Goal: Task Accomplishment & Management: Manage account settings

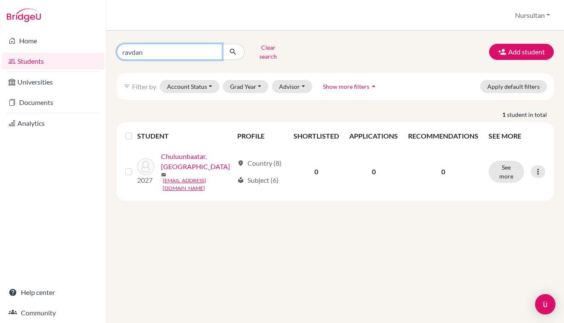
drag, startPoint x: 0, startPoint y: 0, endPoint x: 104, endPoint y: 52, distance: 116.3
click at [104, 52] on div "Home Students Universities Documents Analytics Help center Community Students o…" at bounding box center [282, 161] width 564 height 323
type input "uchral"
click at [233, 49] on button "submit" at bounding box center [233, 52] width 23 height 16
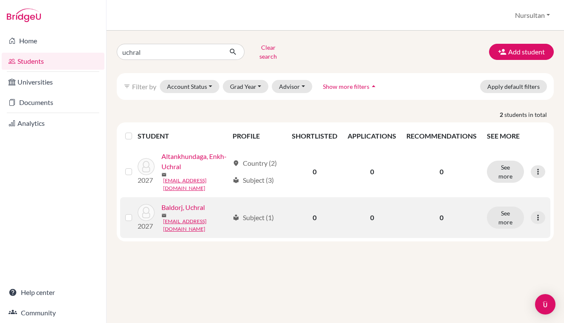
click at [192, 212] on link "Baldorj, Uchral" at bounding box center [182, 208] width 43 height 10
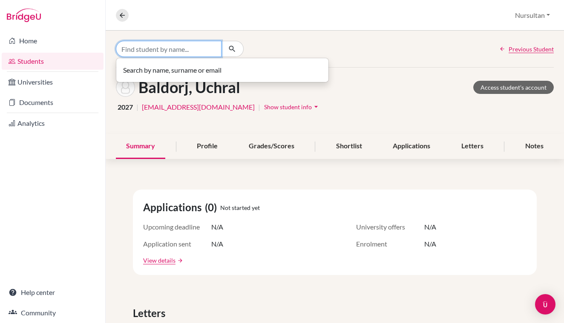
click at [149, 47] on input "Find student by name..." at bounding box center [169, 49] width 106 height 16
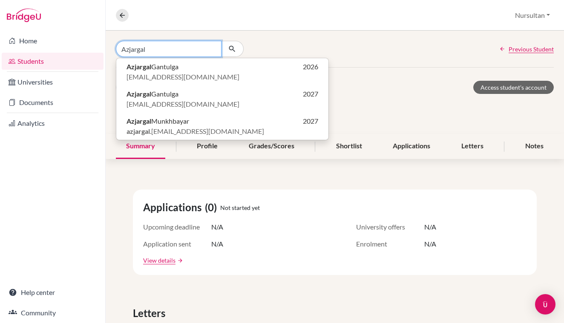
type input "Azjargal"
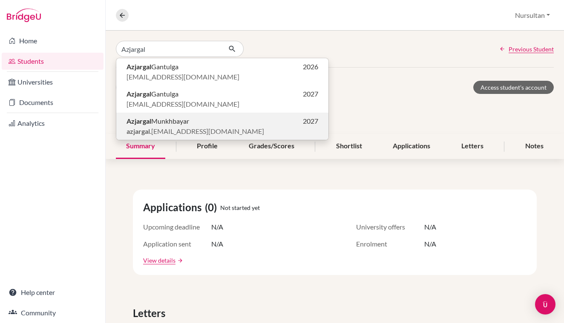
click at [158, 126] on span "azjargal .munkhbayar09@gmail.com" at bounding box center [194, 131] width 137 height 10
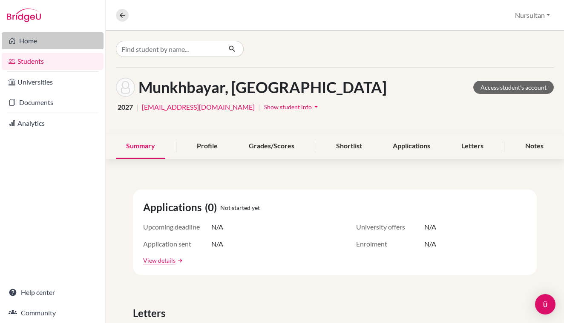
click at [27, 43] on link "Home" at bounding box center [53, 40] width 102 height 17
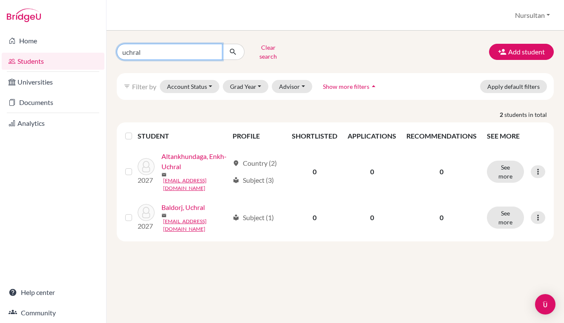
drag, startPoint x: 153, startPoint y: 48, endPoint x: 110, endPoint y: 51, distance: 42.7
click at [110, 51] on div "uchral Clear search" at bounding box center [185, 52] width 150 height 22
type input "azjargal"
click at [233, 49] on button "submit" at bounding box center [233, 52] width 23 height 16
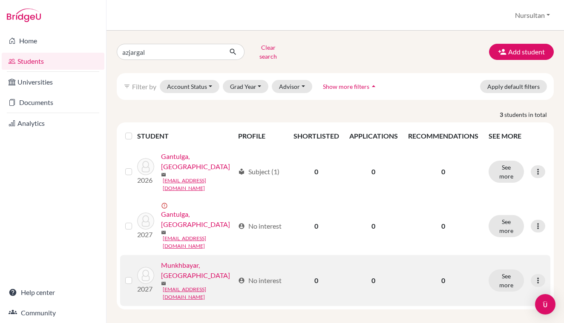
click at [161, 260] on link "Munkhbayar, [GEOGRAPHIC_DATA]" at bounding box center [197, 270] width 73 height 20
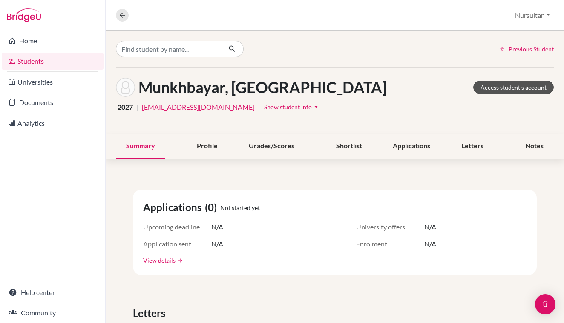
click at [506, 89] on link "Access student's account" at bounding box center [513, 87] width 80 height 13
click at [284, 109] on span "Show student info" at bounding box center [288, 106] width 48 height 7
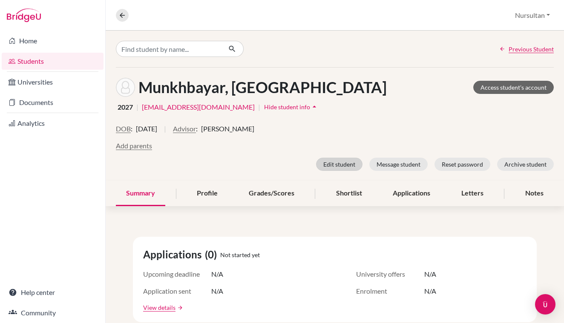
click at [347, 165] on button "Edit student" at bounding box center [339, 164] width 46 height 13
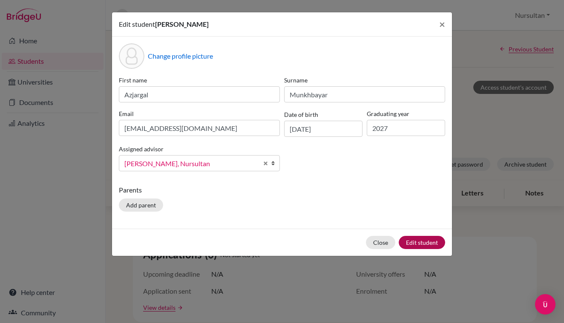
click at [415, 243] on button "Edit student" at bounding box center [421, 242] width 46 height 13
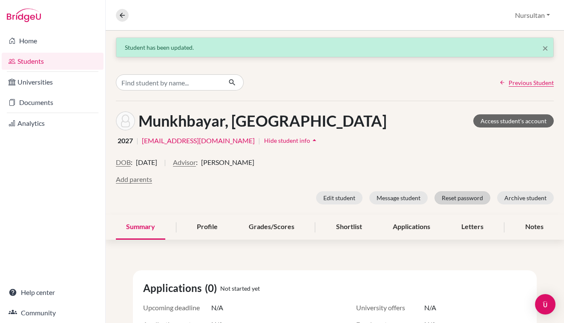
click at [470, 199] on button "Reset password" at bounding box center [462, 198] width 56 height 13
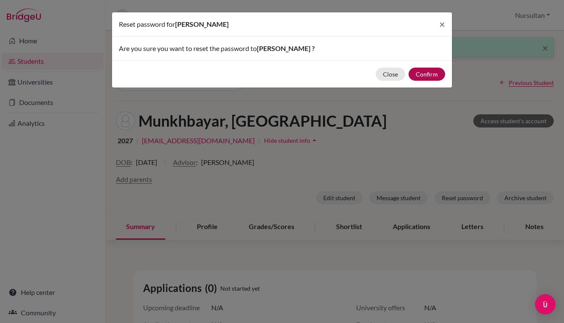
click at [428, 77] on button "Confirm" at bounding box center [426, 74] width 37 height 13
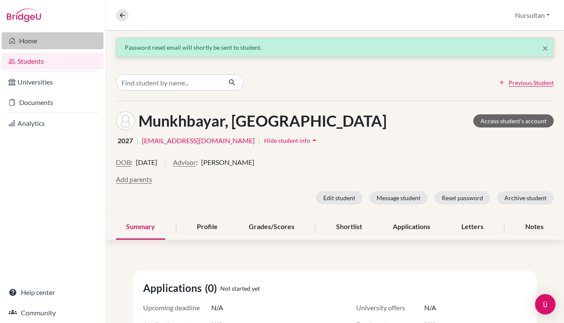
click at [31, 45] on link "Home" at bounding box center [53, 40] width 102 height 17
